Goal: Task Accomplishment & Management: Manage account settings

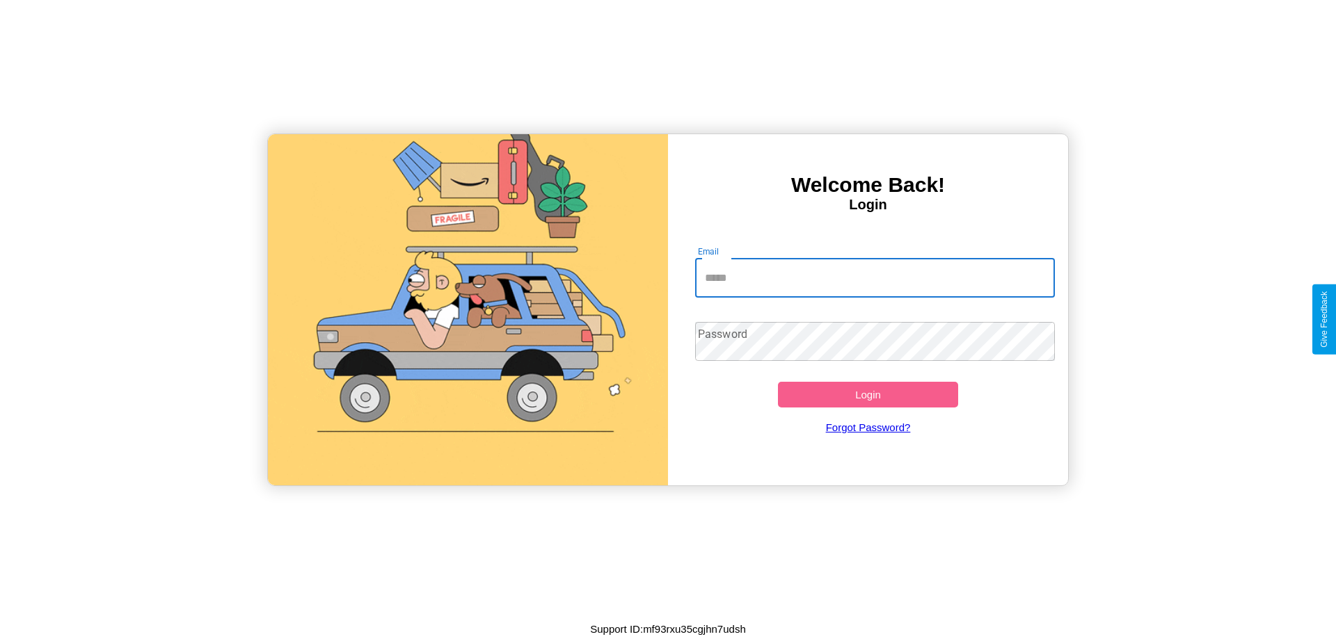
click at [875, 278] on input "Email" at bounding box center [875, 278] width 360 height 39
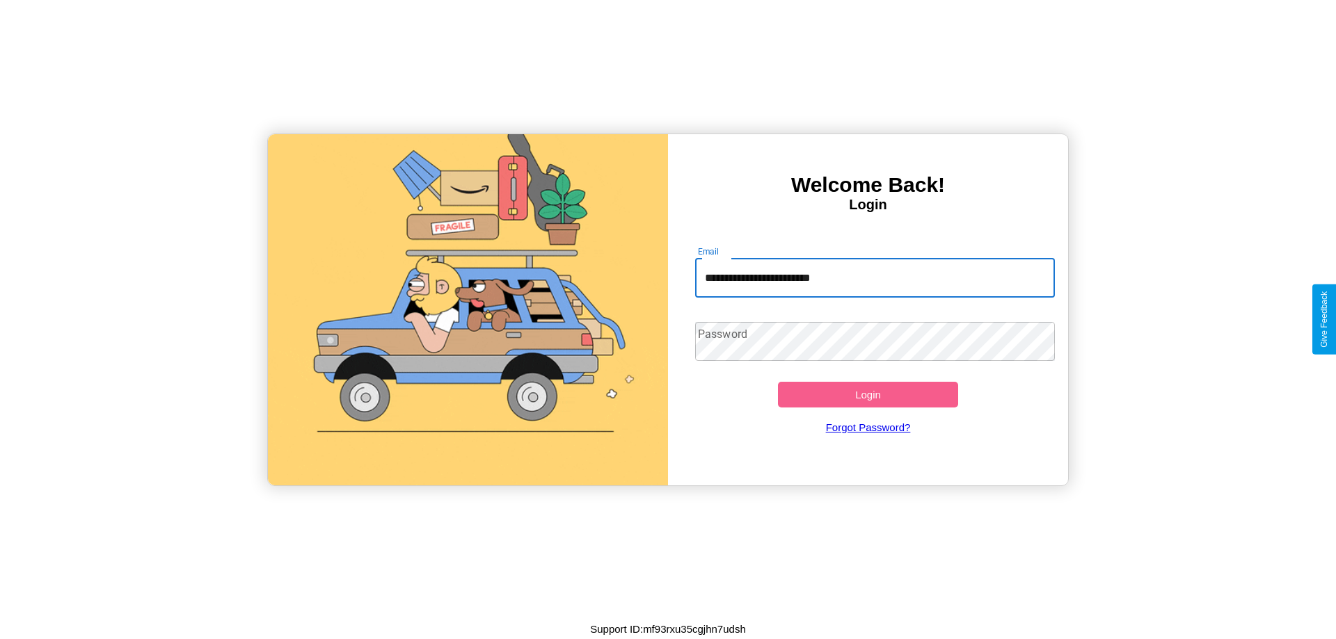
type input "**********"
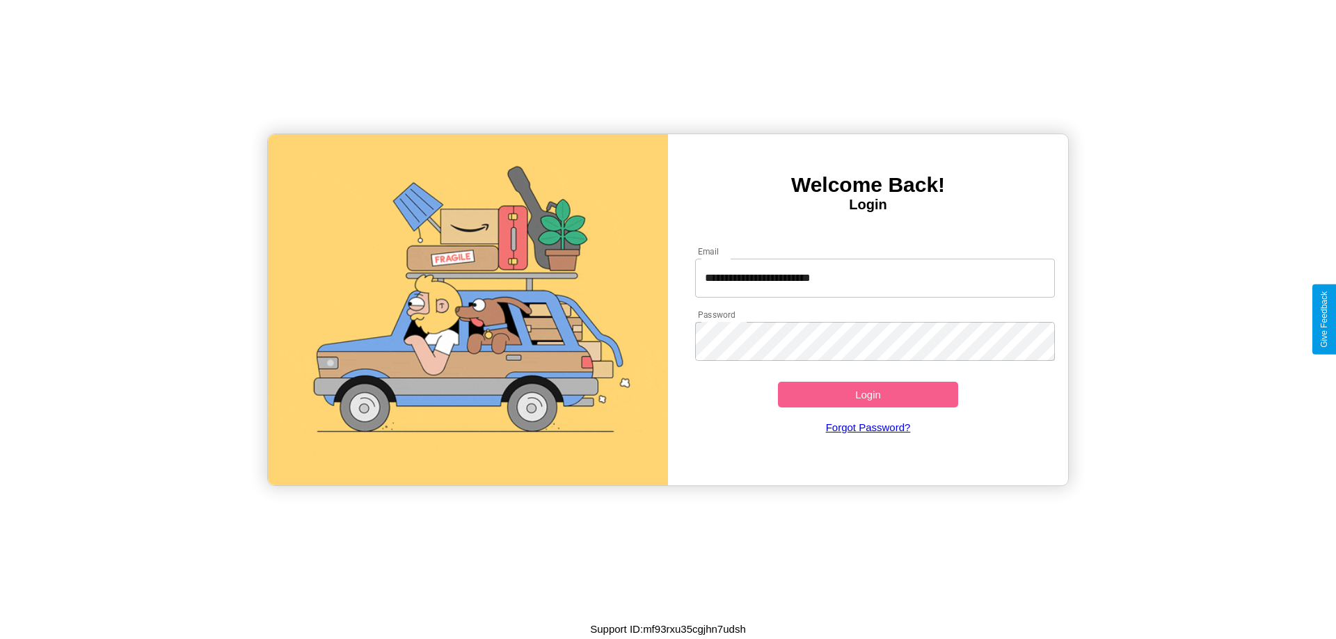
click at [868, 394] on button "Login" at bounding box center [868, 395] width 180 height 26
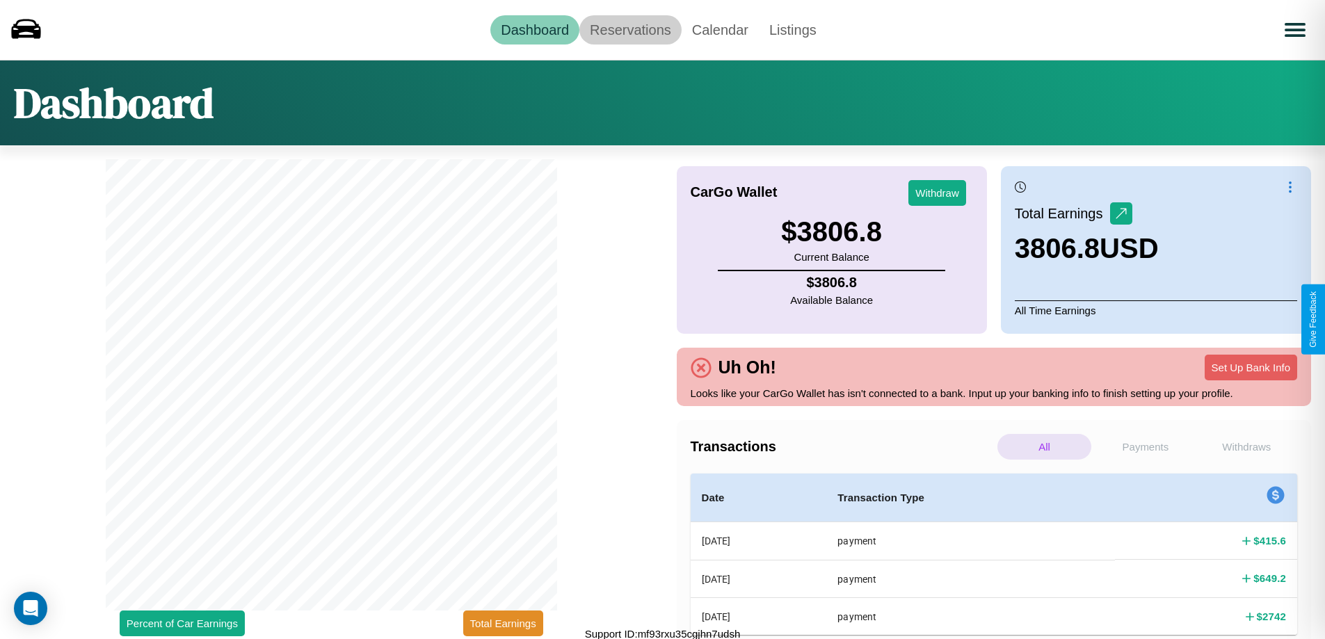
click at [630, 29] on link "Reservations" at bounding box center [631, 29] width 102 height 29
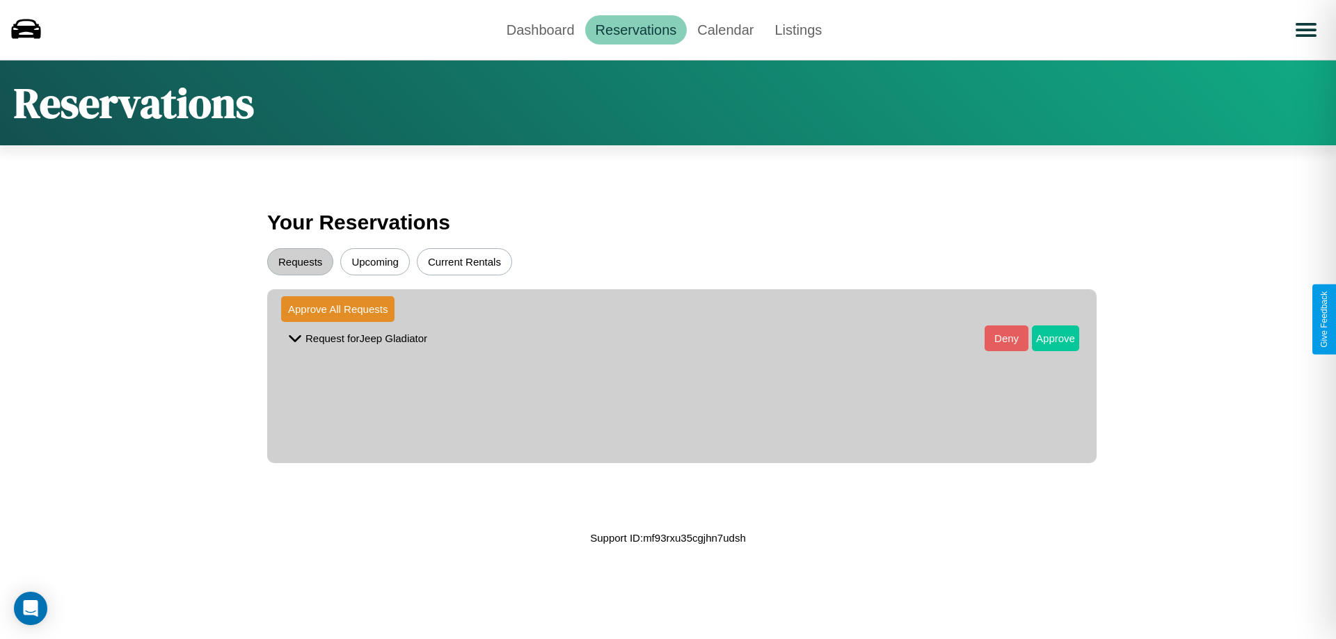
click at [1045, 338] on button "Approve" at bounding box center [1055, 339] width 47 height 26
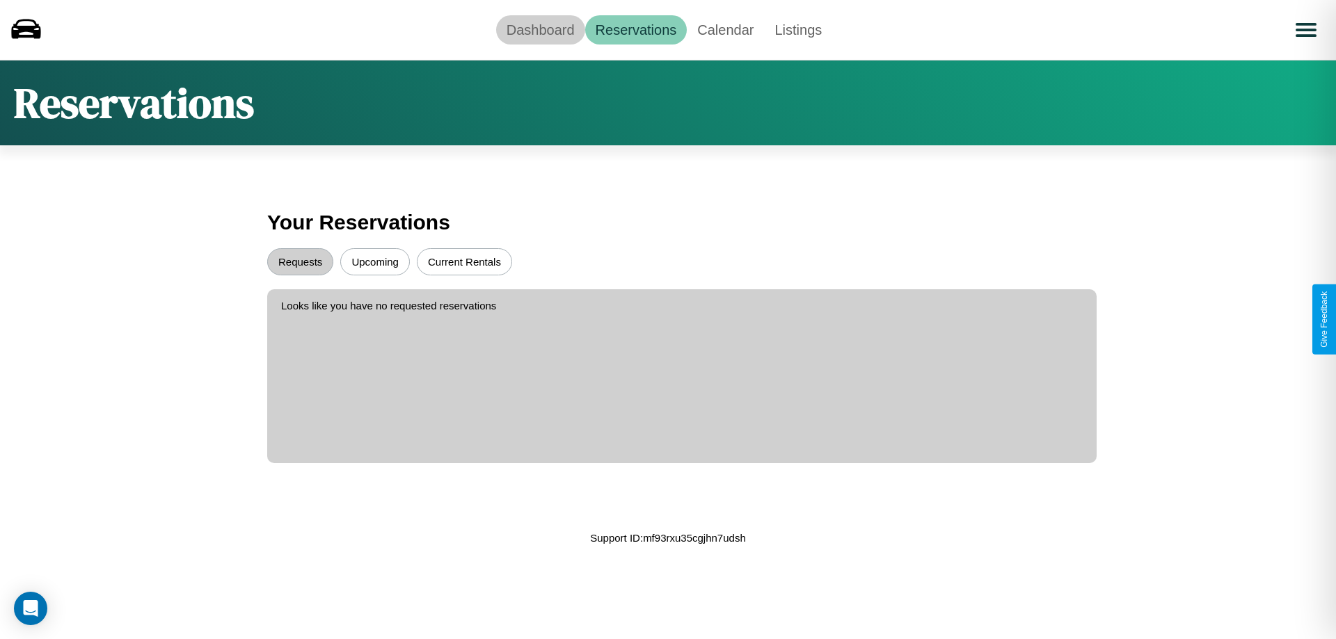
click at [540, 29] on link "Dashboard" at bounding box center [540, 29] width 89 height 29
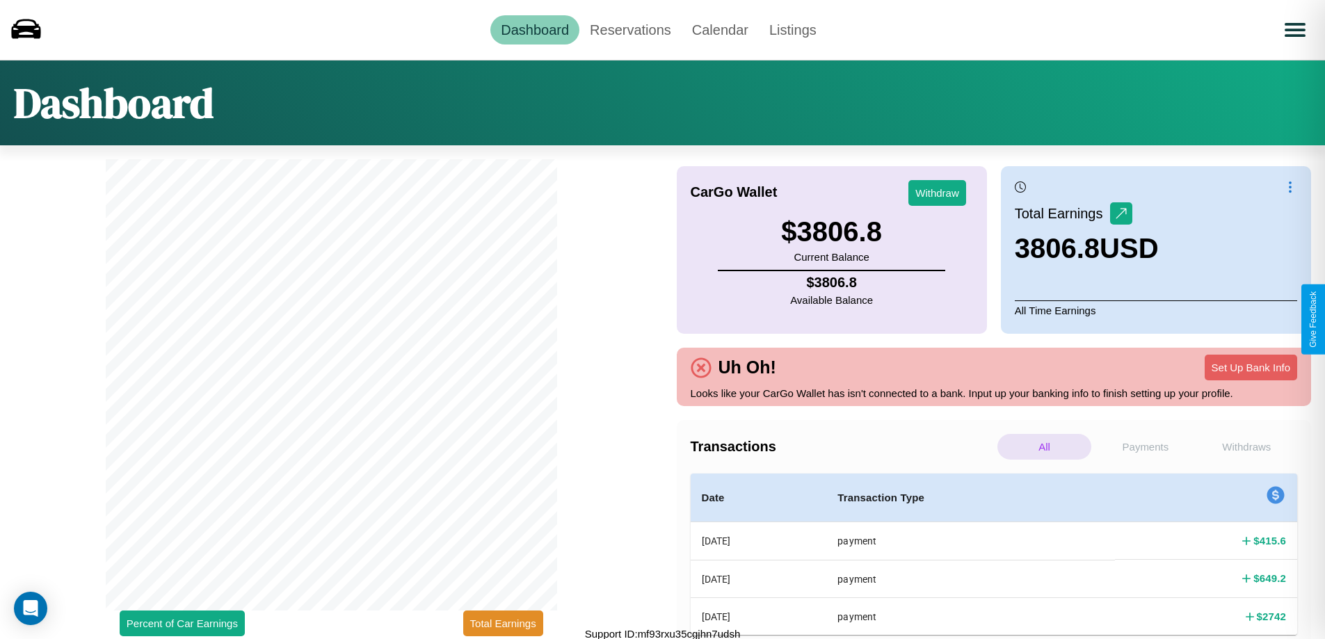
click at [1145, 447] on p "Payments" at bounding box center [1146, 447] width 94 height 26
click at [1247, 447] on p "Withdraws" at bounding box center [1247, 447] width 94 height 26
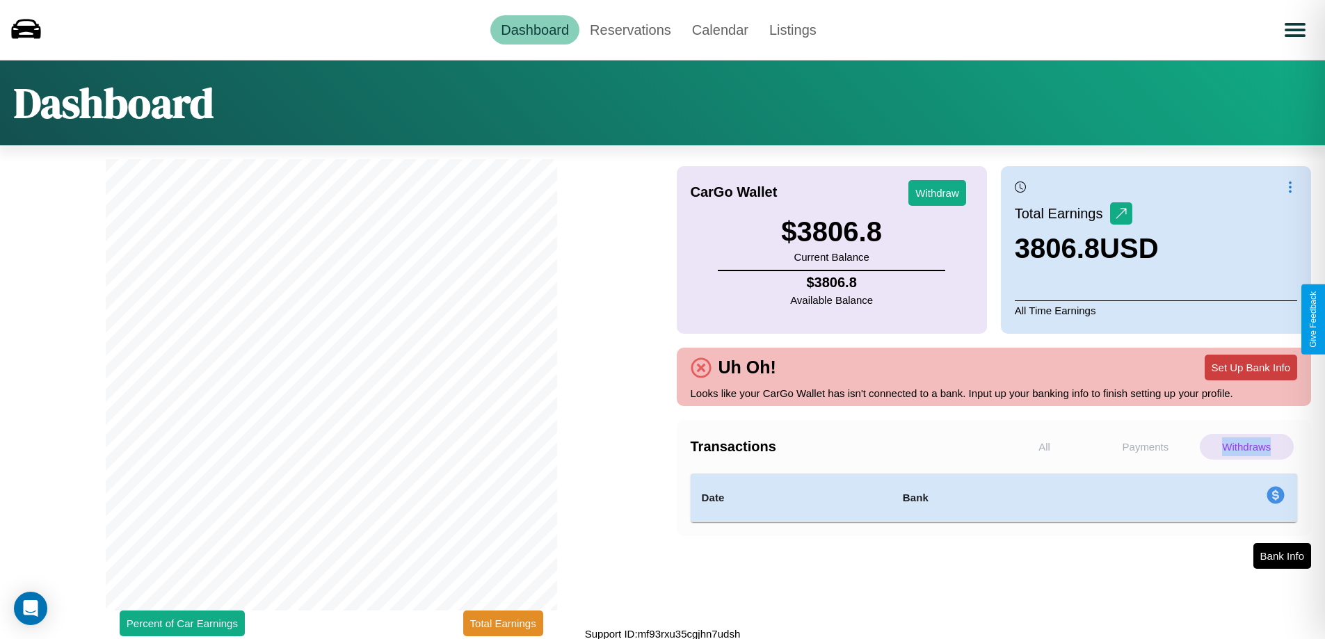
click at [1251, 367] on button "Set Up Bank Info" at bounding box center [1251, 368] width 93 height 26
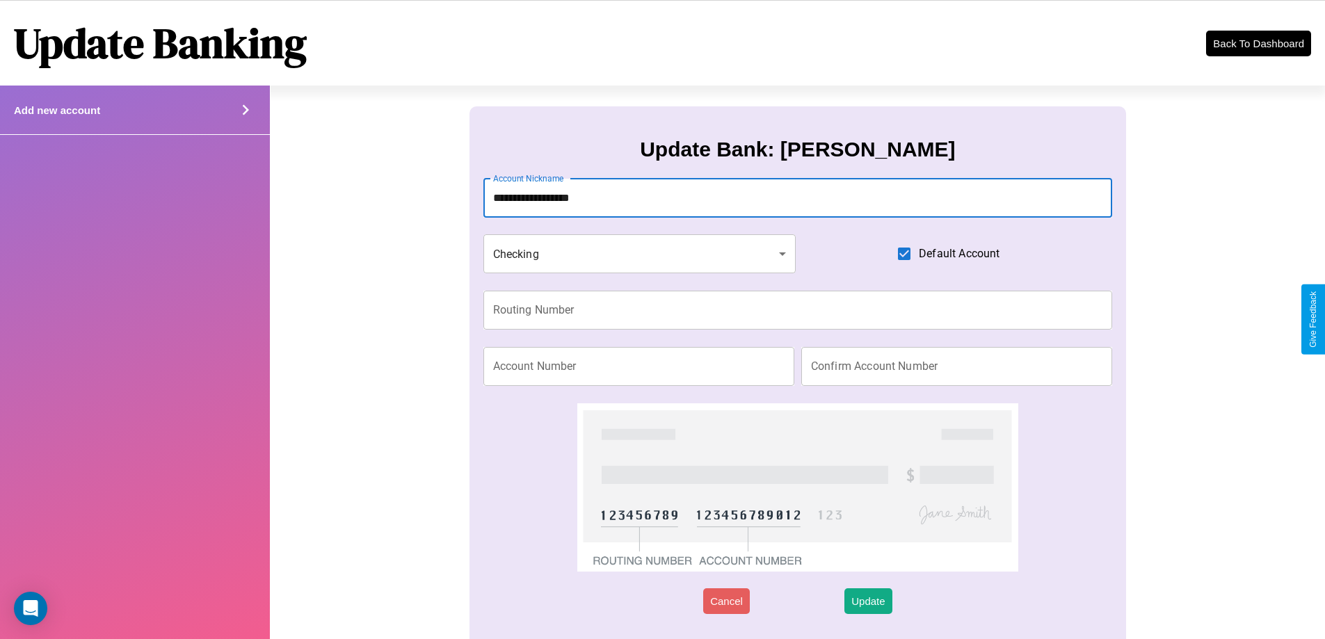
type input "**********"
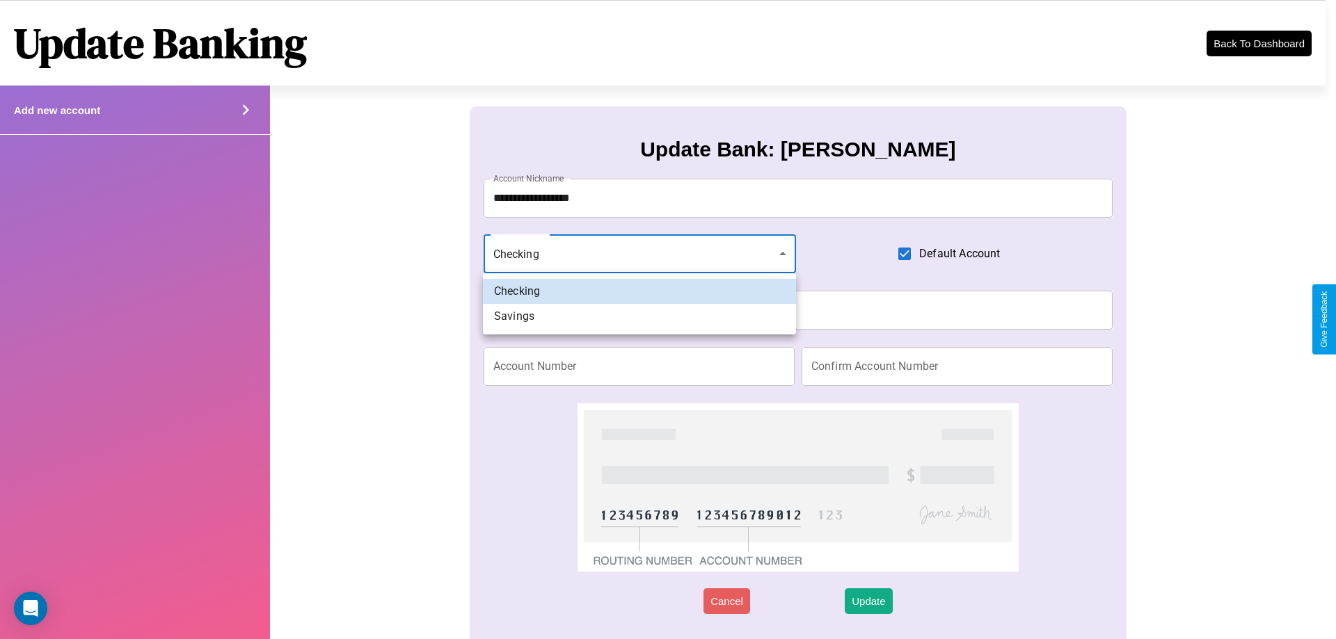
click at [639, 254] on div at bounding box center [668, 319] width 1336 height 639
